Goal: Task Accomplishment & Management: Use online tool/utility

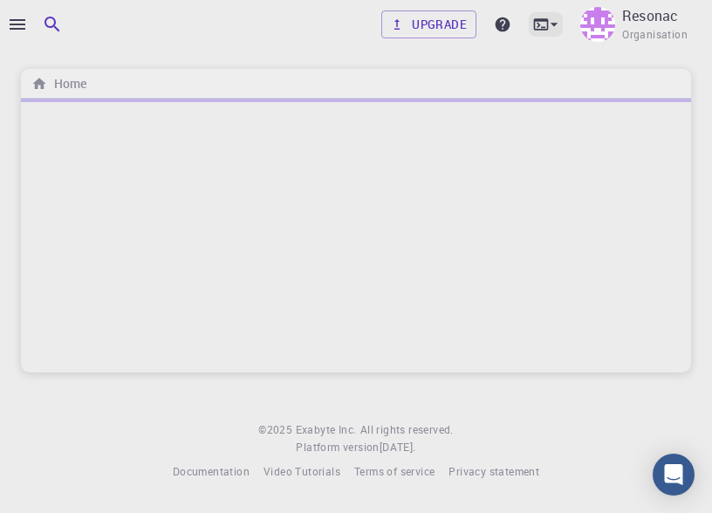
click at [560, 31] on icon at bounding box center [553, 24] width 17 height 17
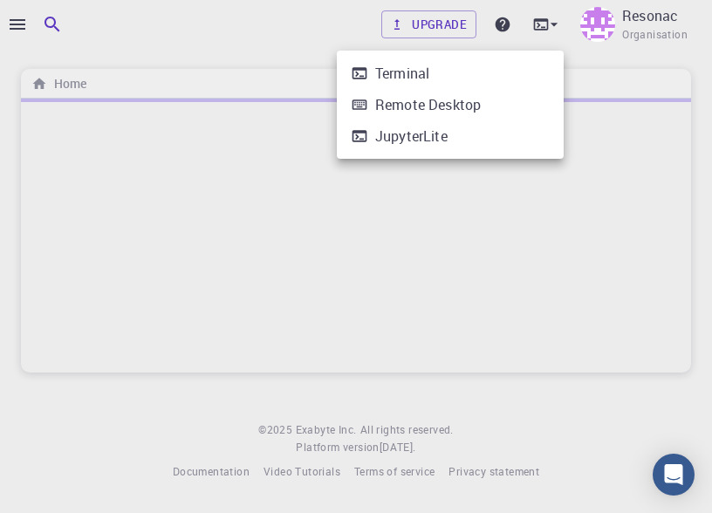
click at [476, 70] on li "Terminal" at bounding box center [450, 73] width 227 height 31
